Goal: Navigation & Orientation: Understand site structure

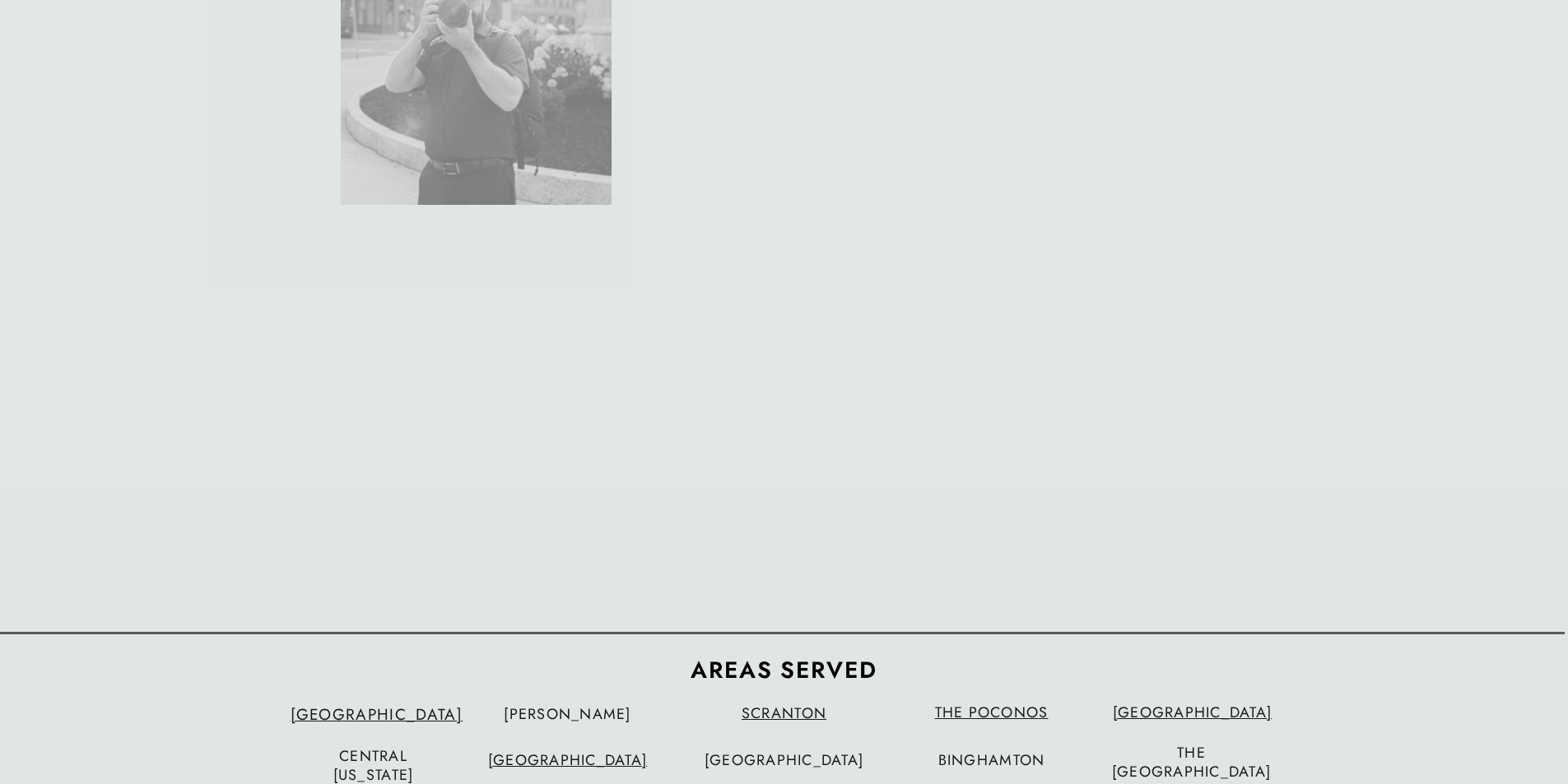
scroll to position [5223, 0]
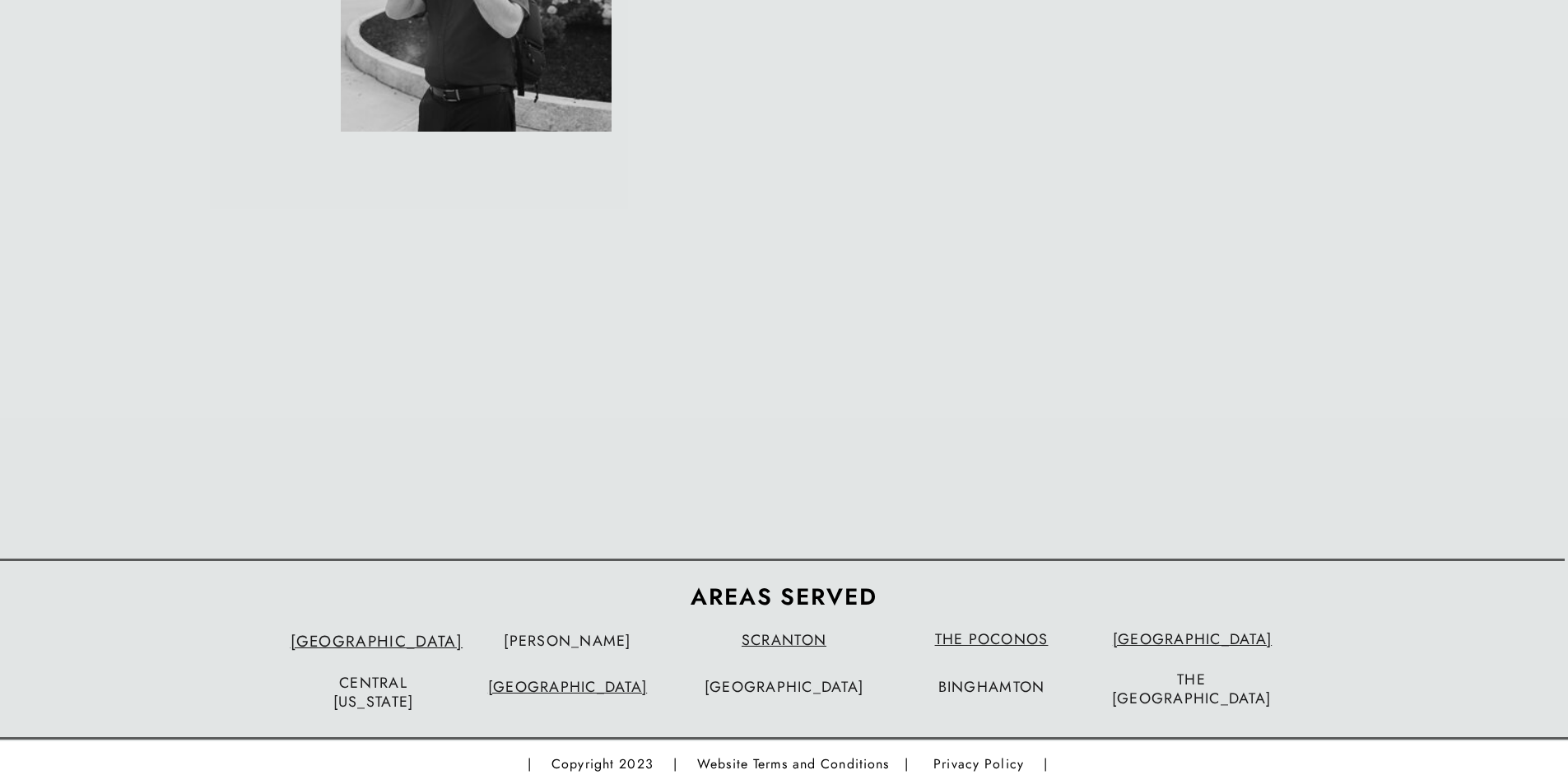
click at [806, 768] on p "| Website Terms and Conditions" at bounding box center [792, 764] width 237 height 23
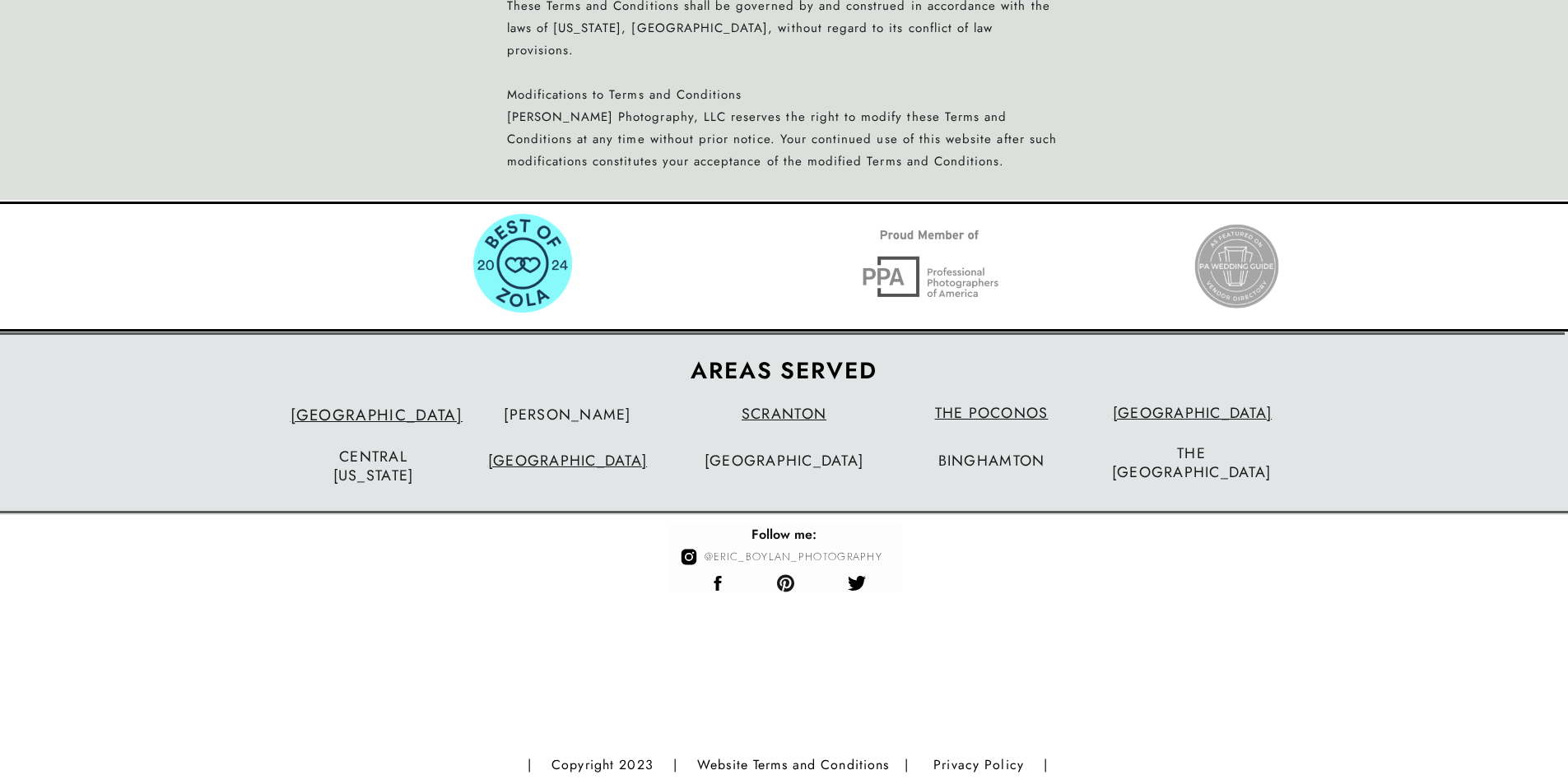
scroll to position [1397, 0]
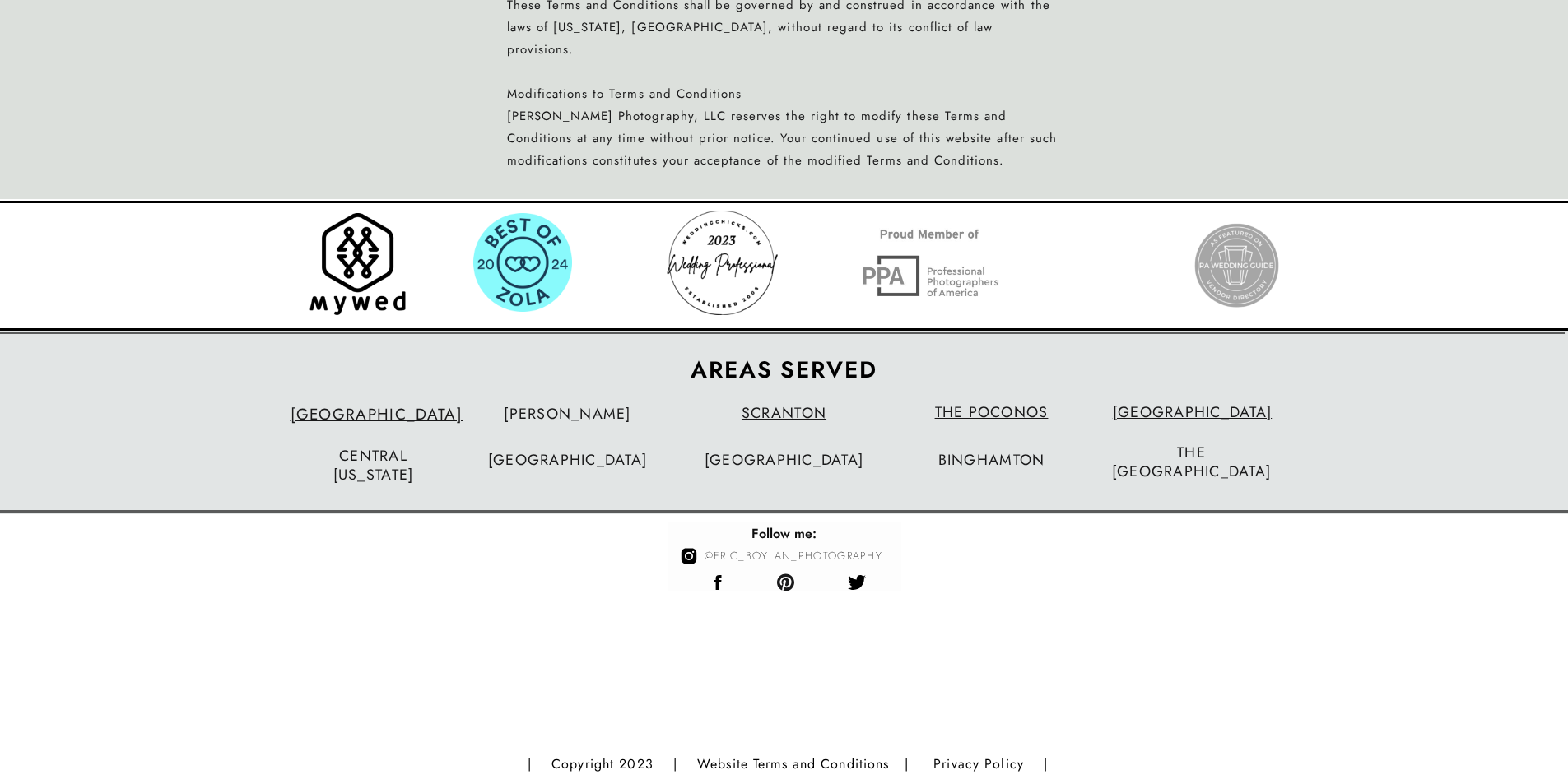
click at [975, 763] on p "| Privacy Policy |" at bounding box center [984, 764] width 161 height 23
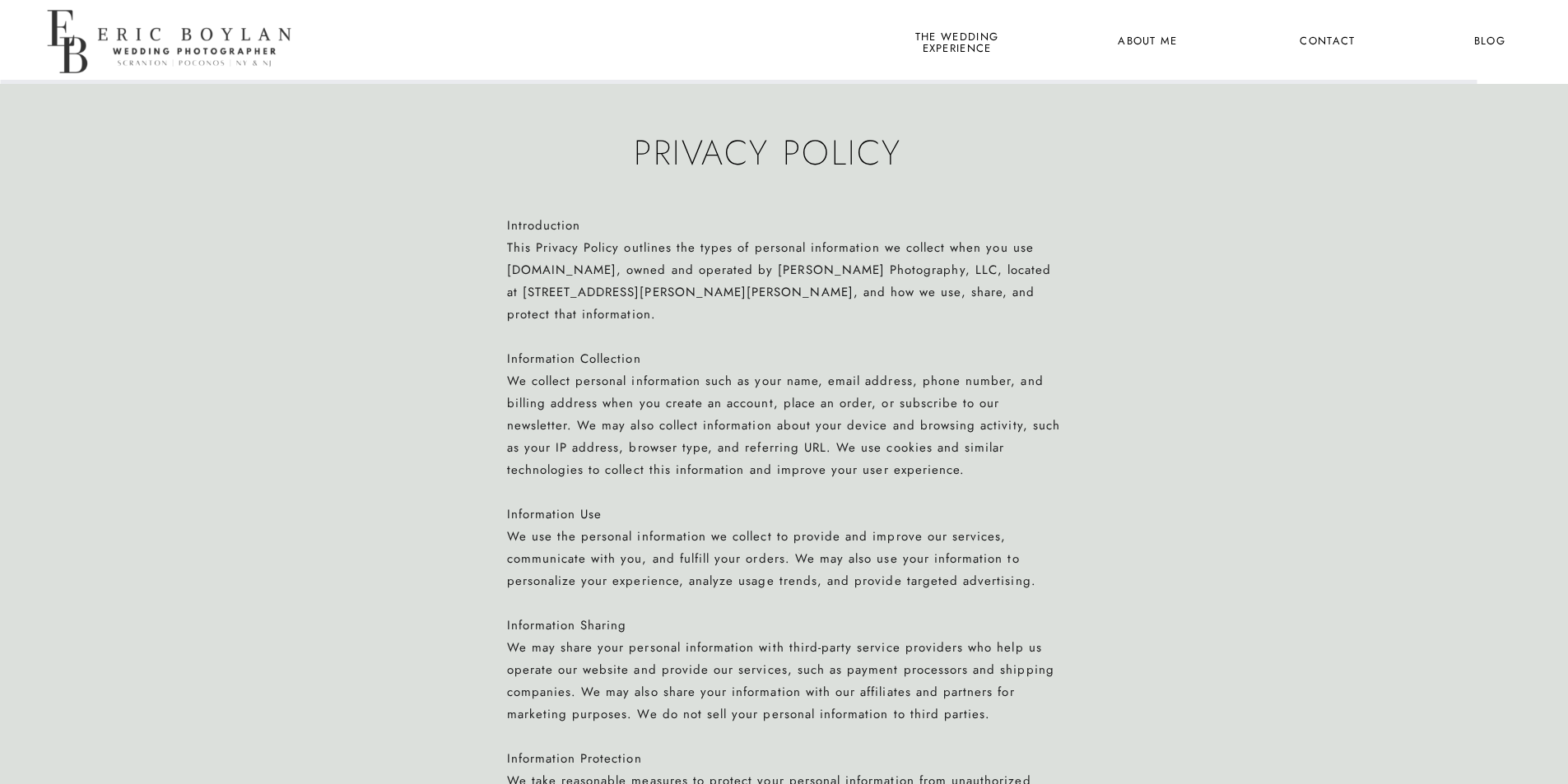
click at [981, 47] on nav "the wedding experience" at bounding box center [956, 41] width 90 height 21
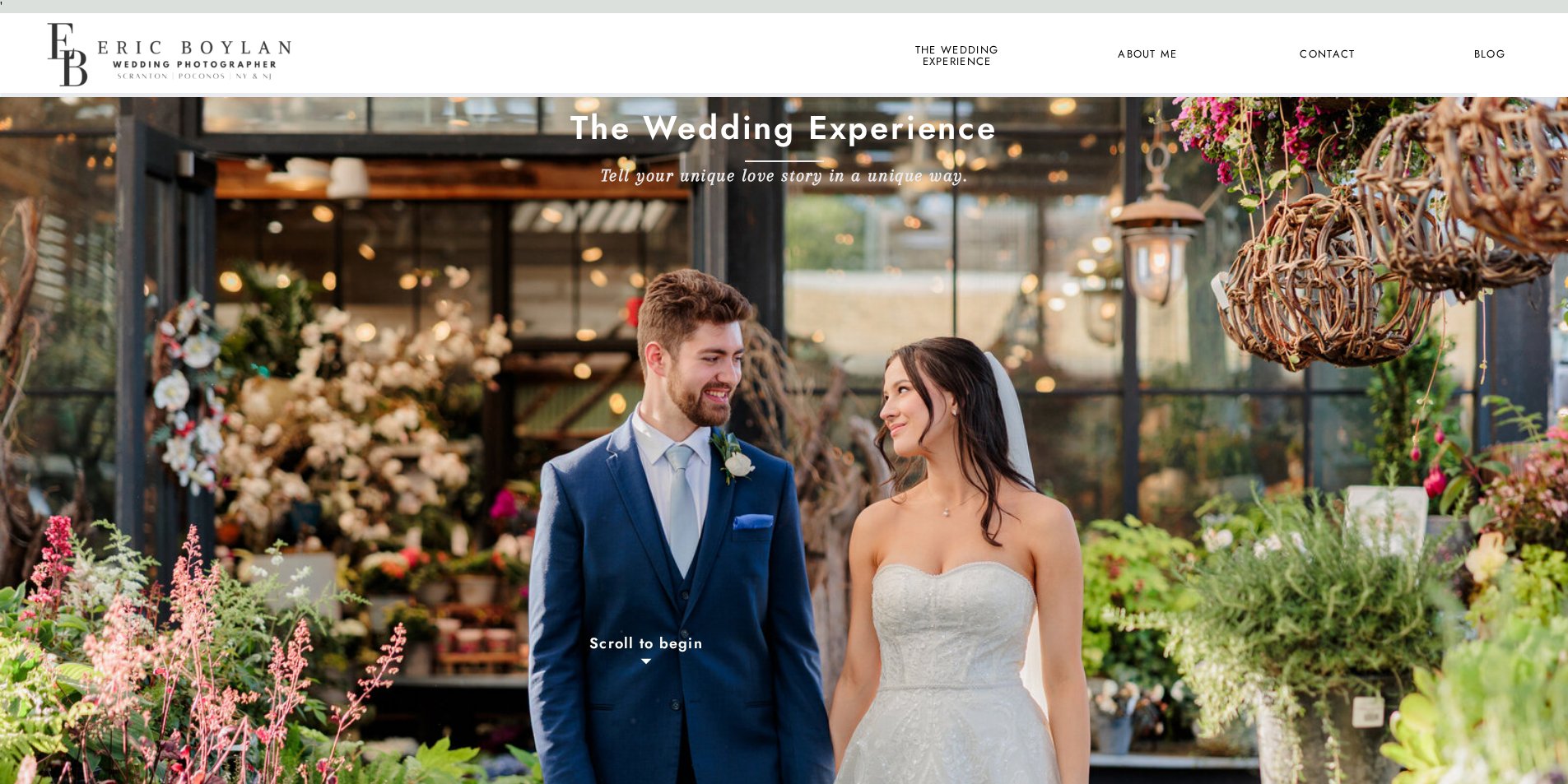
click at [1139, 49] on nav "About Me" at bounding box center [1147, 55] width 80 height 21
